Goal: Obtain resource: Obtain resource

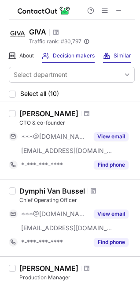
click at [114, 59] on div "Similar Similar Companies" at bounding box center [117, 56] width 28 height 15
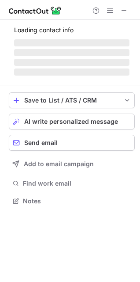
scroll to position [4, 4]
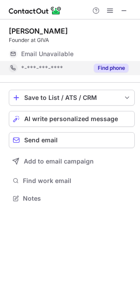
click at [111, 68] on button "Find phone" at bounding box center [111, 68] width 35 height 9
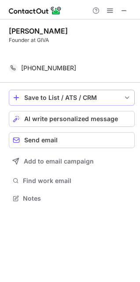
scroll to position [177, 140]
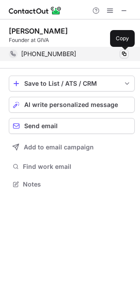
click at [124, 55] on span at bounding box center [124, 53] width 7 height 7
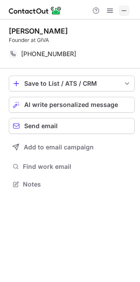
click at [120, 10] on button at bounding box center [124, 10] width 11 height 11
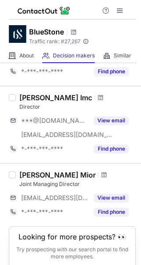
scroll to position [731, 0]
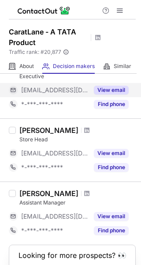
scroll to position [56, 0]
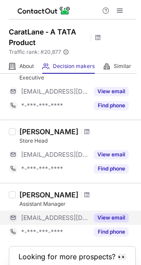
click at [108, 217] on button "View email" at bounding box center [111, 217] width 35 height 9
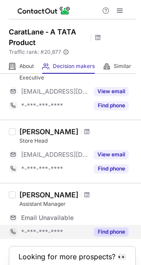
click at [109, 233] on button "Find phone" at bounding box center [111, 231] width 35 height 9
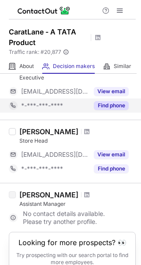
click at [113, 104] on button "Find phone" at bounding box center [111, 105] width 35 height 9
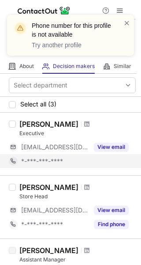
scroll to position [1, 0]
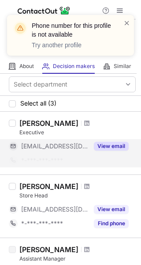
click at [106, 143] on button "View email" at bounding box center [111, 146] width 35 height 9
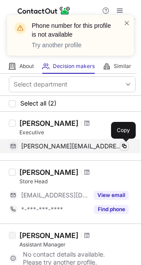
click at [123, 143] on span at bounding box center [124, 146] width 7 height 7
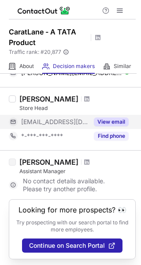
scroll to position [0, 0]
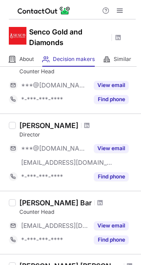
scroll to position [54, 0]
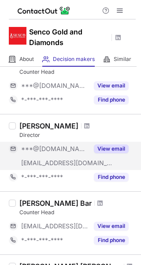
click at [122, 143] on div "View email" at bounding box center [109, 149] width 40 height 14
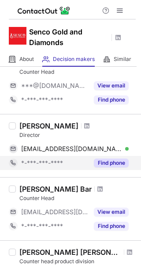
click at [112, 162] on button "Find phone" at bounding box center [111, 162] width 35 height 9
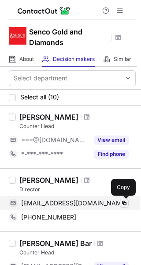
click at [125, 200] on span at bounding box center [124, 203] width 7 height 7
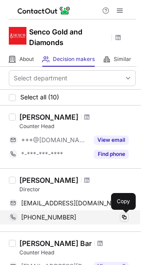
click at [126, 215] on span at bounding box center [124, 217] width 7 height 7
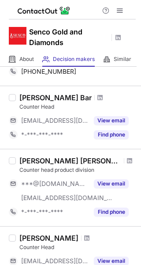
scroll to position [147, 0]
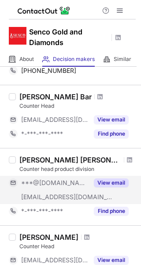
click at [114, 180] on button "View email" at bounding box center [111, 182] width 35 height 9
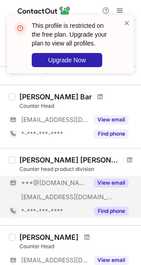
click at [120, 208] on button "Find phone" at bounding box center [111, 211] width 35 height 9
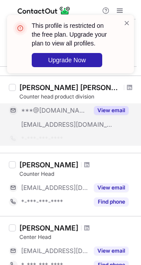
scroll to position [221, 0]
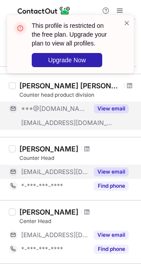
click at [105, 168] on button "View email" at bounding box center [111, 171] width 35 height 9
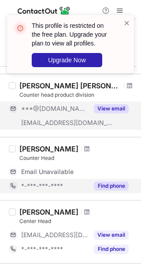
click at [116, 186] on button "Find phone" at bounding box center [111, 185] width 35 height 9
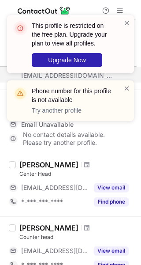
scroll to position [268, 0]
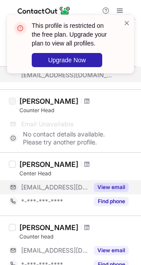
click at [113, 181] on div "View email" at bounding box center [109, 187] width 40 height 14
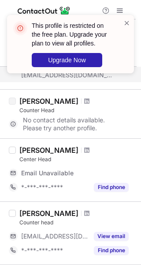
click at [113, 181] on div "Find phone" at bounding box center [109, 187] width 40 height 14
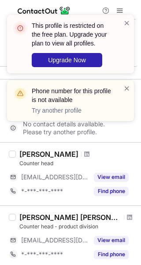
scroll to position [328, 0]
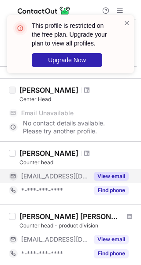
click at [110, 172] on button "View email" at bounding box center [111, 176] width 35 height 9
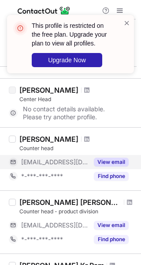
click at [113, 162] on button "View email" at bounding box center [111, 162] width 35 height 9
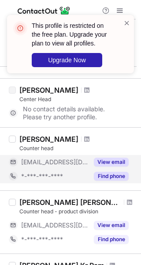
click at [112, 176] on button "Find phone" at bounding box center [111, 176] width 35 height 9
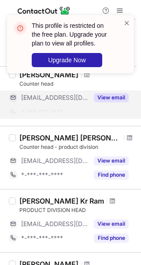
scroll to position [393, 0]
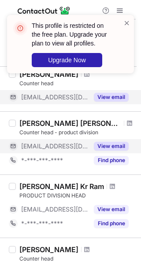
click at [109, 142] on button "View email" at bounding box center [111, 146] width 35 height 9
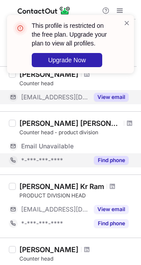
click at [112, 154] on div "Find phone" at bounding box center [109, 160] width 40 height 14
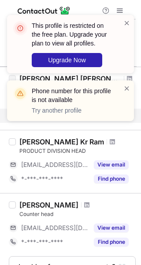
scroll to position [439, 0]
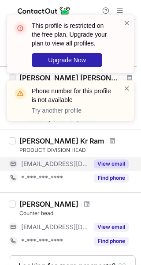
click at [117, 159] on button "View email" at bounding box center [111, 163] width 35 height 9
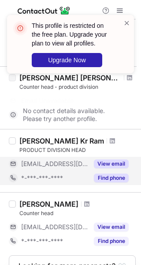
click at [113, 176] on button "Find phone" at bounding box center [111, 177] width 35 height 9
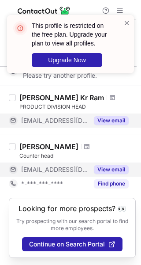
scroll to position [467, 0]
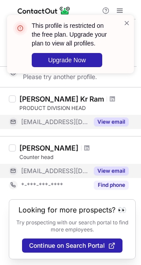
click at [112, 170] on button "View email" at bounding box center [111, 170] width 35 height 9
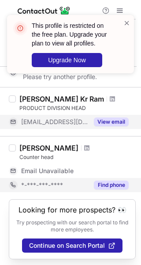
click at [110, 181] on button "Find phone" at bounding box center [111, 185] width 35 height 9
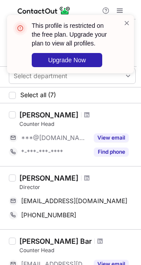
scroll to position [0, 0]
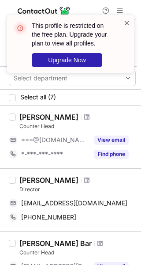
click at [126, 22] on span at bounding box center [127, 23] width 7 height 9
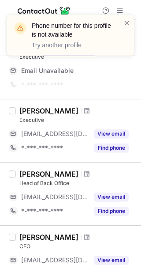
scroll to position [122, 0]
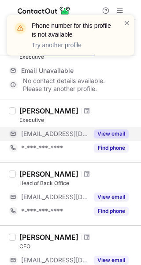
click at [109, 131] on button "View email" at bounding box center [111, 133] width 35 height 9
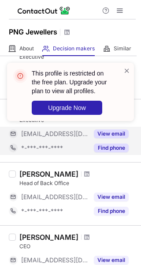
click at [108, 147] on button "Find phone" at bounding box center [111, 147] width 35 height 9
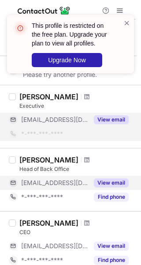
click at [116, 180] on button "View email" at bounding box center [111, 182] width 35 height 9
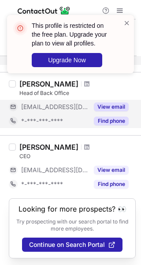
click at [106, 117] on button "Find phone" at bounding box center [111, 121] width 35 height 9
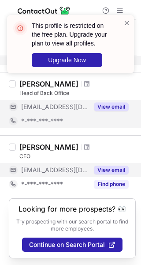
click at [109, 166] on button "View email" at bounding box center [111, 170] width 35 height 9
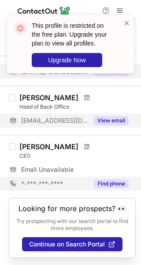
scroll to position [169, 0]
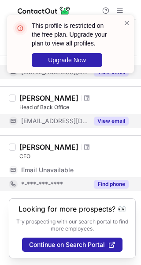
click at [106, 185] on button "Find phone" at bounding box center [111, 184] width 35 height 9
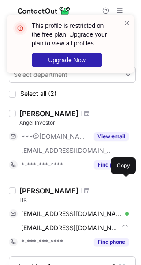
scroll to position [44, 0]
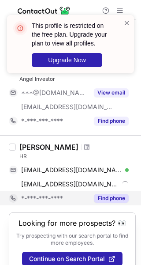
click at [120, 197] on button "Find phone" at bounding box center [111, 198] width 35 height 9
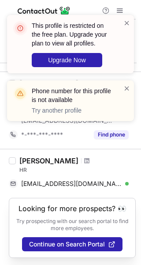
scroll to position [30, 0]
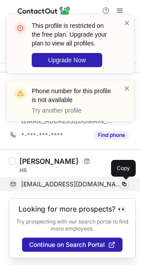
click at [123, 181] on span at bounding box center [124, 184] width 7 height 7
